Goal: Check status: Check status

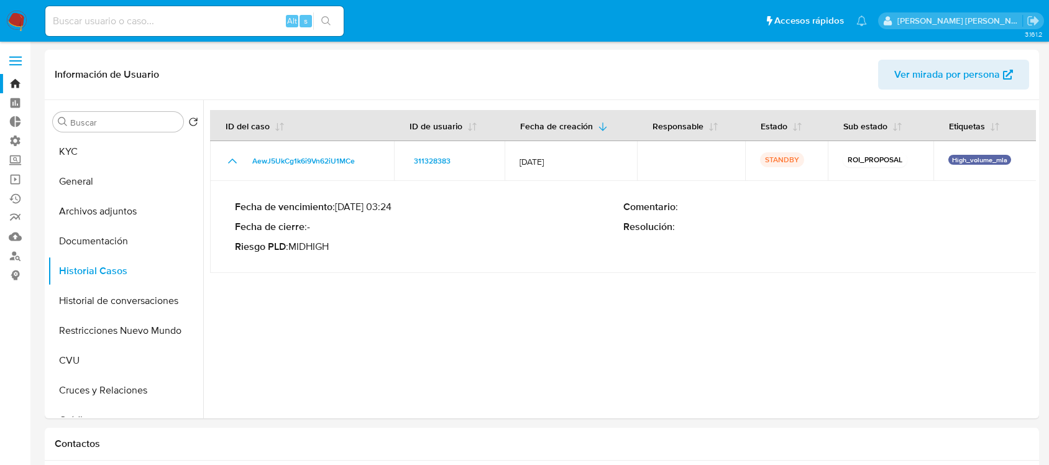
select select "10"
click at [116, 180] on button "General" at bounding box center [120, 182] width 145 height 30
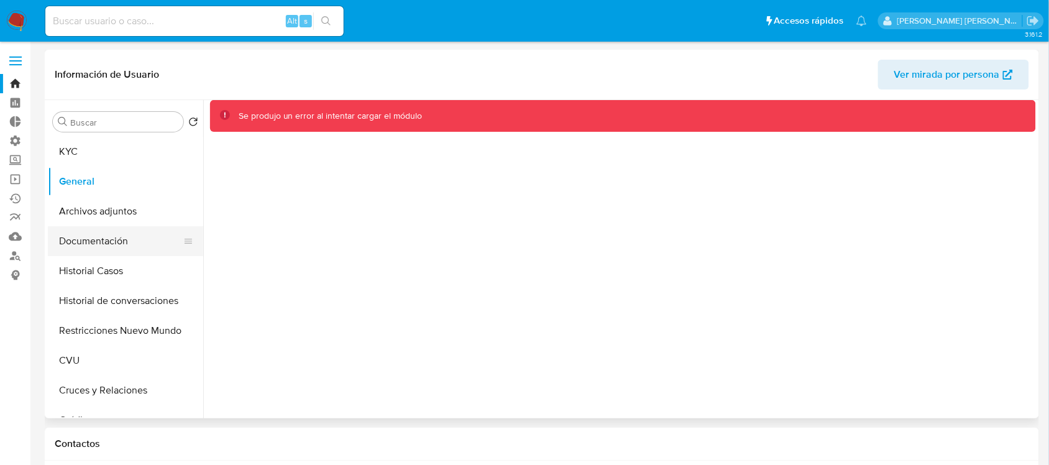
click at [97, 229] on button "Documentación" at bounding box center [120, 241] width 145 height 30
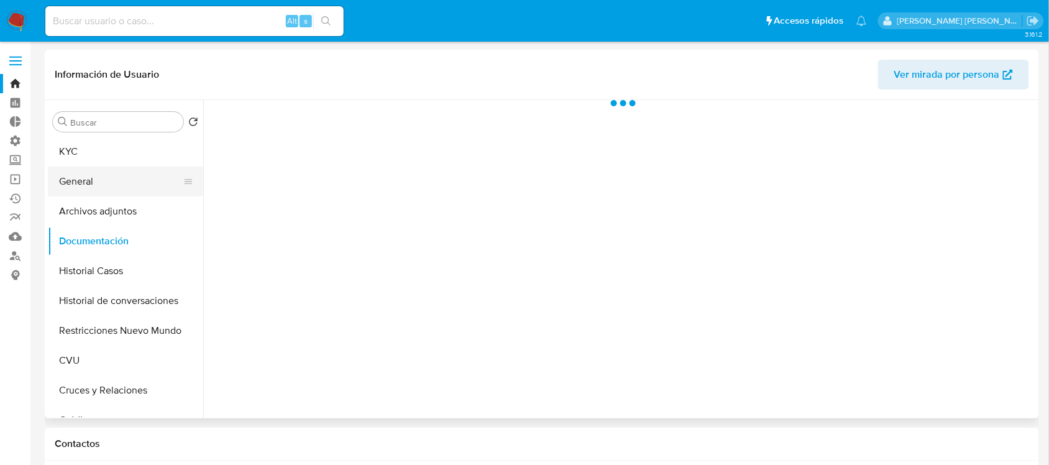
click at [125, 173] on button "General" at bounding box center [120, 182] width 145 height 30
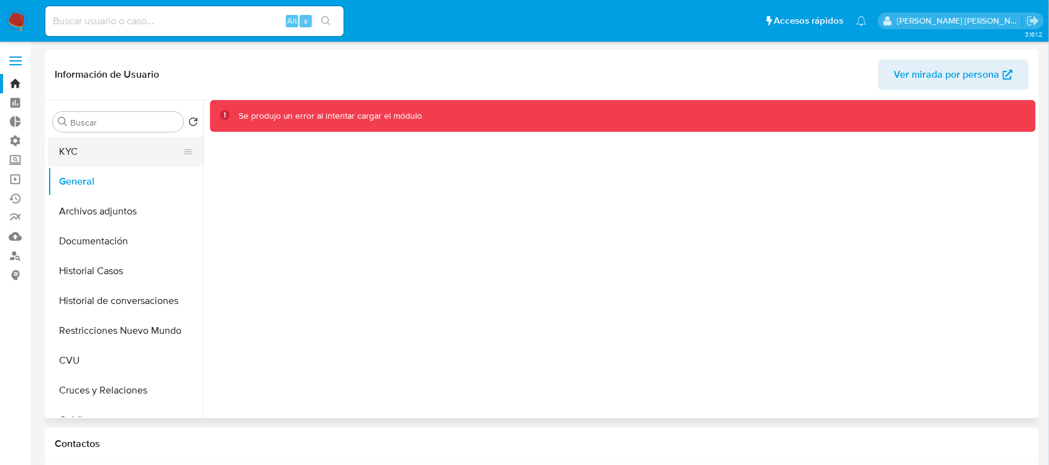
click at [117, 149] on button "KYC" at bounding box center [120, 152] width 145 height 30
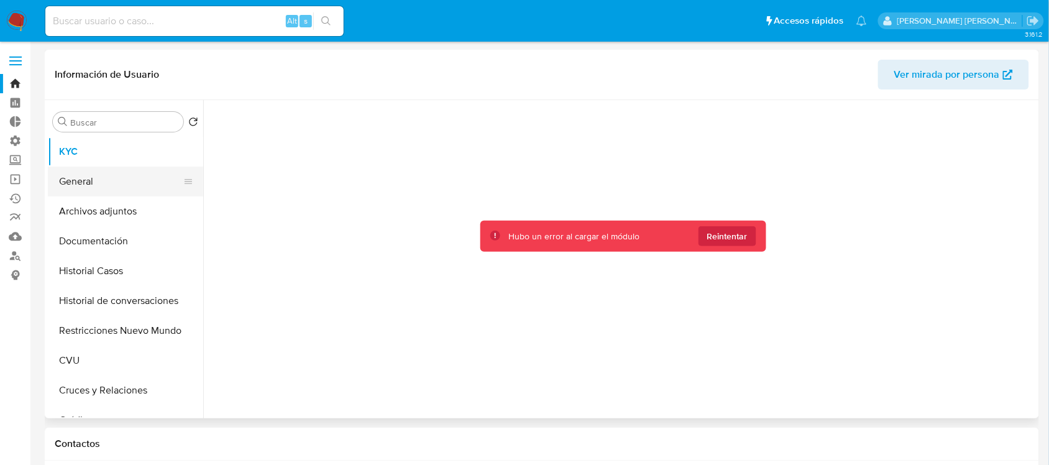
click at [134, 176] on button "General" at bounding box center [120, 182] width 145 height 30
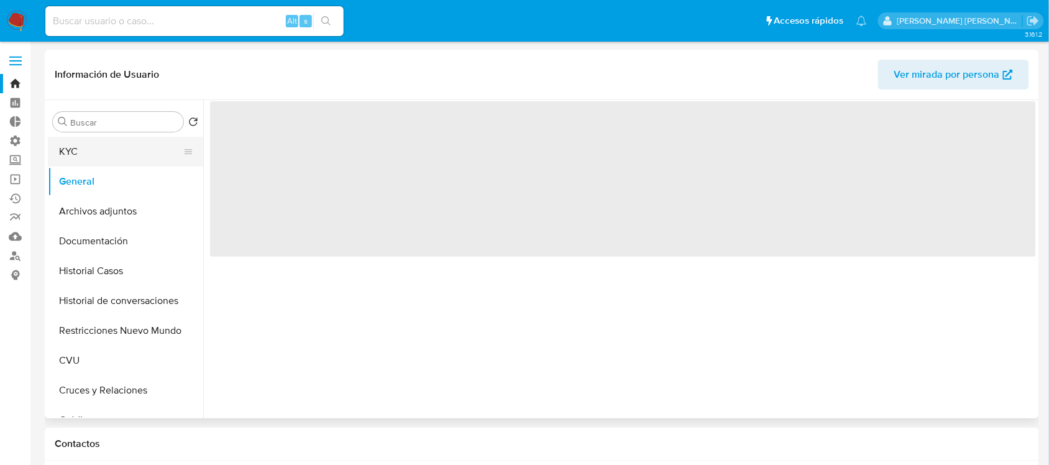
click at [122, 147] on button "KYC" at bounding box center [120, 152] width 145 height 30
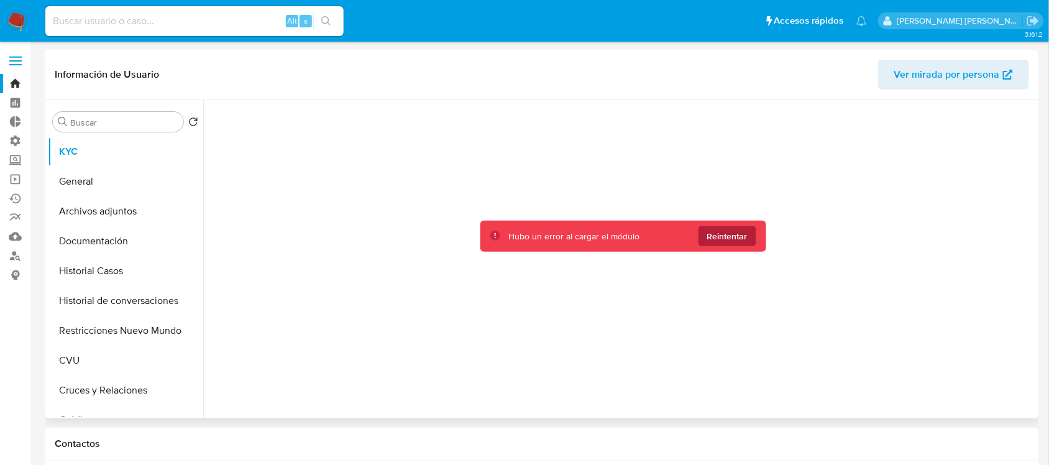
click at [732, 232] on span "Reintentar" at bounding box center [727, 236] width 40 height 20
click at [725, 240] on span "Reintentar" at bounding box center [727, 236] width 40 height 20
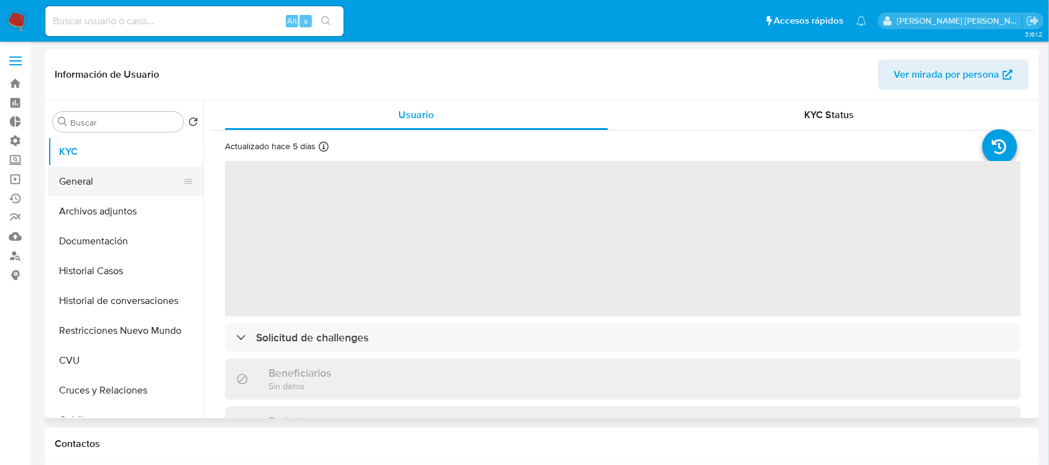
click at [124, 183] on button "General" at bounding box center [120, 182] width 145 height 30
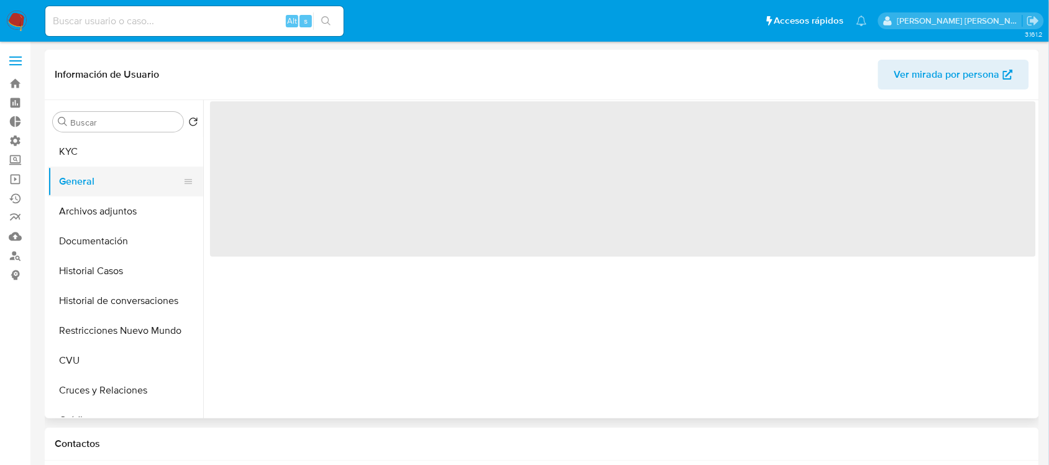
select select "10"
